Goal: Find specific page/section: Find specific page/section

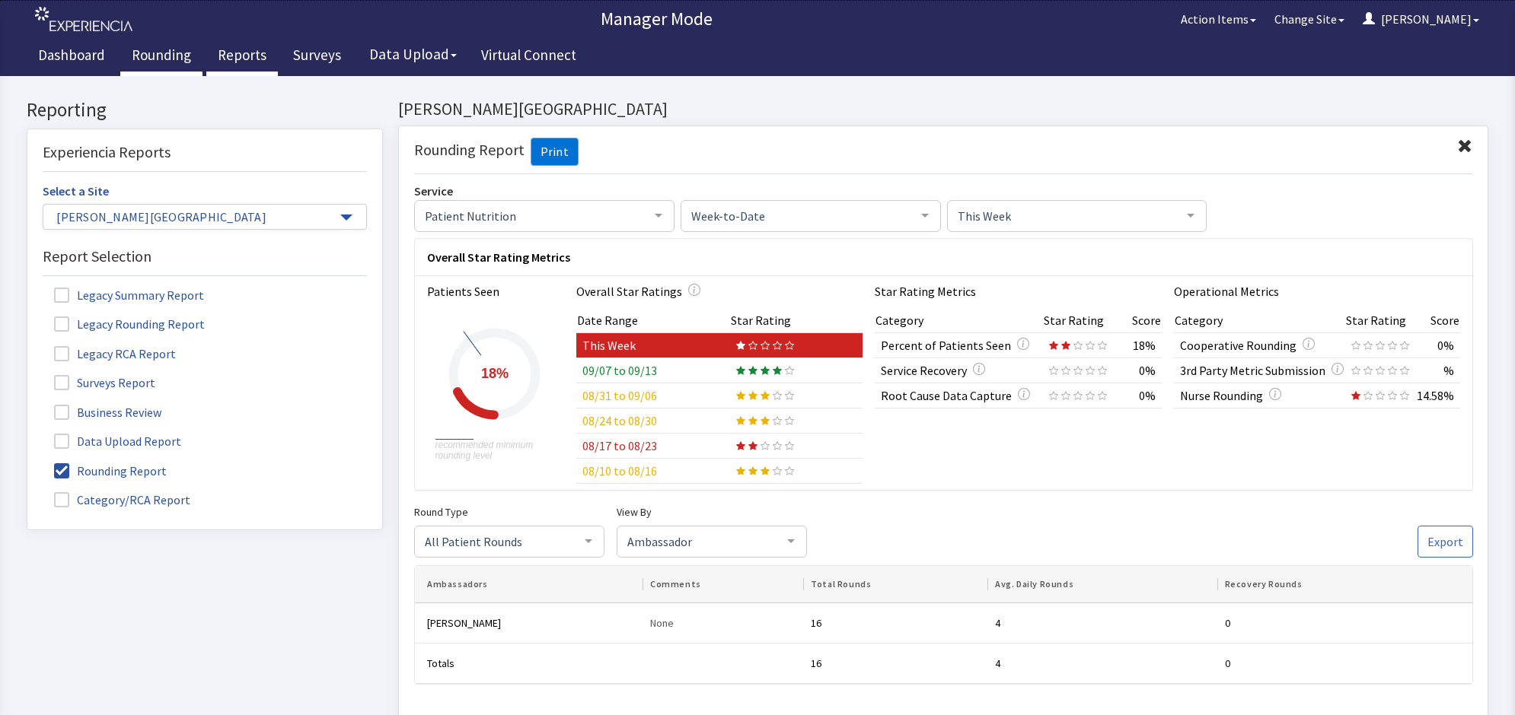
click at [158, 51] on link "Rounding" at bounding box center [161, 57] width 82 height 38
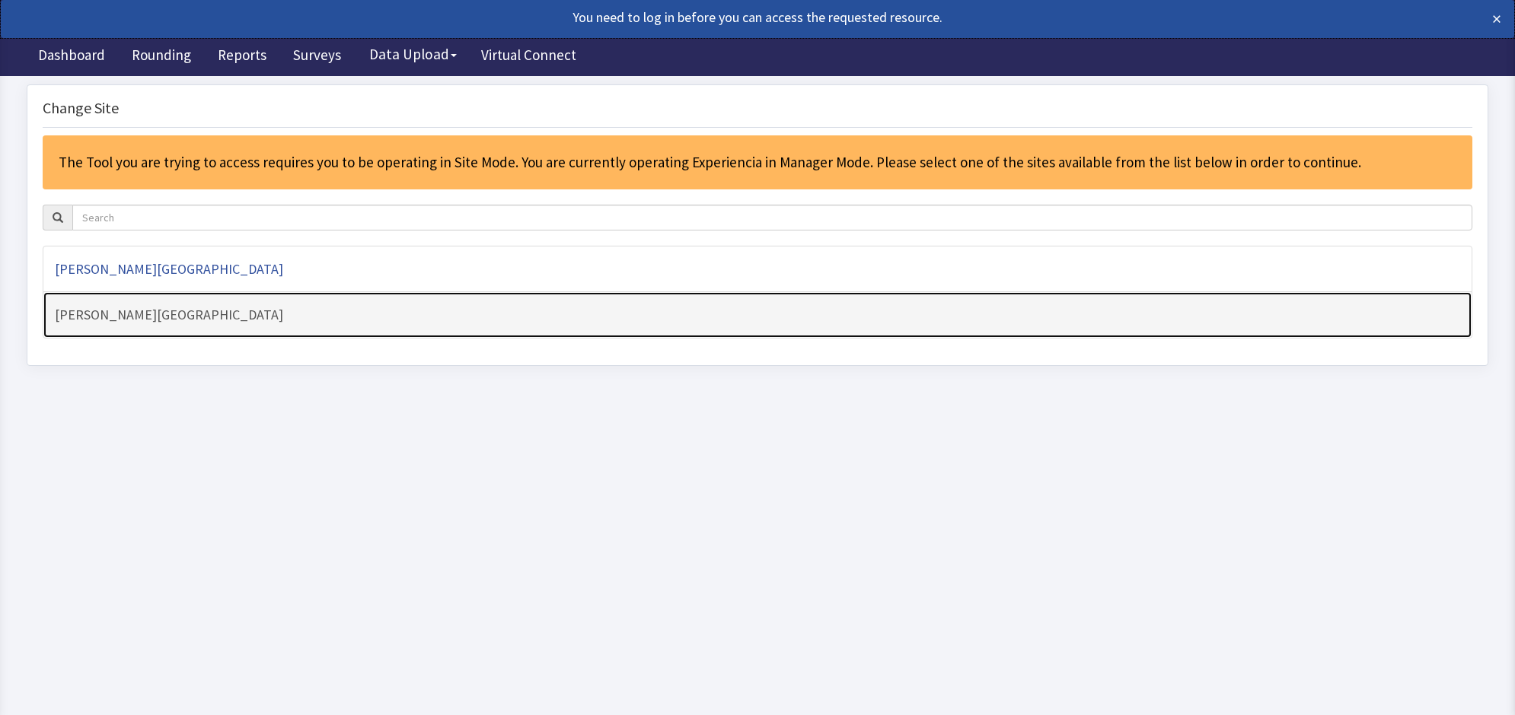
click at [147, 317] on h4 "[PERSON_NAME][GEOGRAPHIC_DATA]" at bounding box center [757, 314] width 1405 height 15
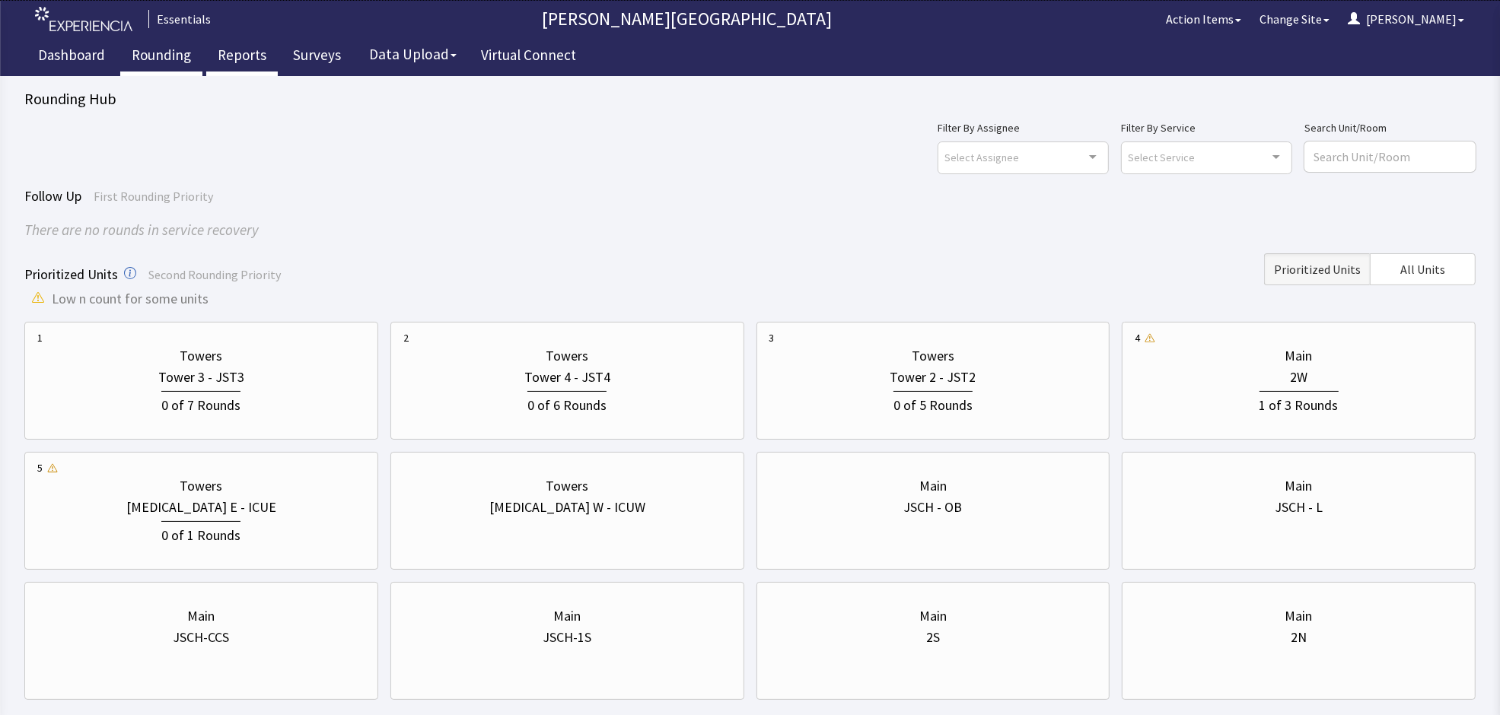
click at [237, 52] on link "Reports" at bounding box center [242, 57] width 72 height 38
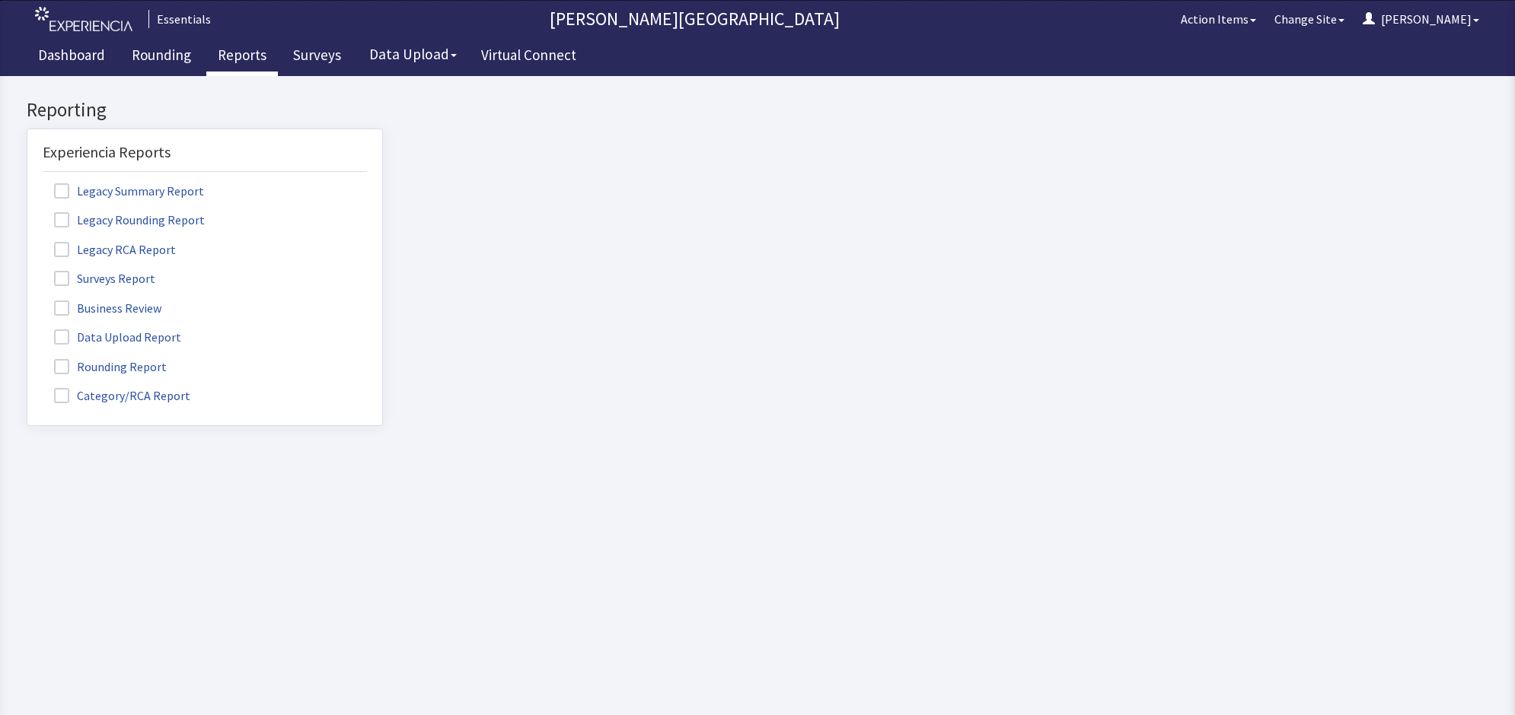
click at [78, 367] on label "Rounding Report" at bounding box center [112, 366] width 139 height 20
click at [27, 358] on input "Rounding Report" at bounding box center [27, 358] width 0 height 0
